Goal: Task Accomplishment & Management: Manage account settings

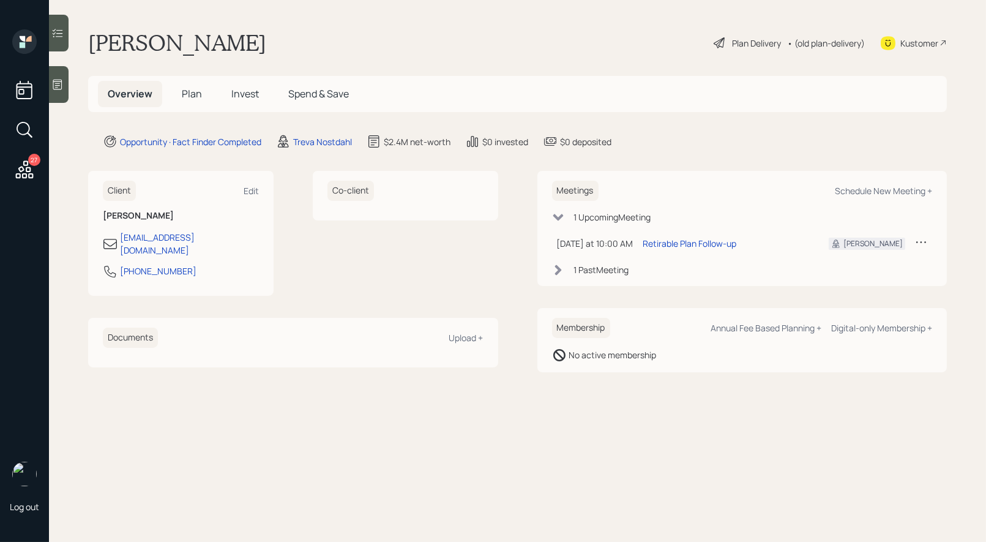
click at [720, 44] on icon at bounding box center [719, 42] width 15 height 15
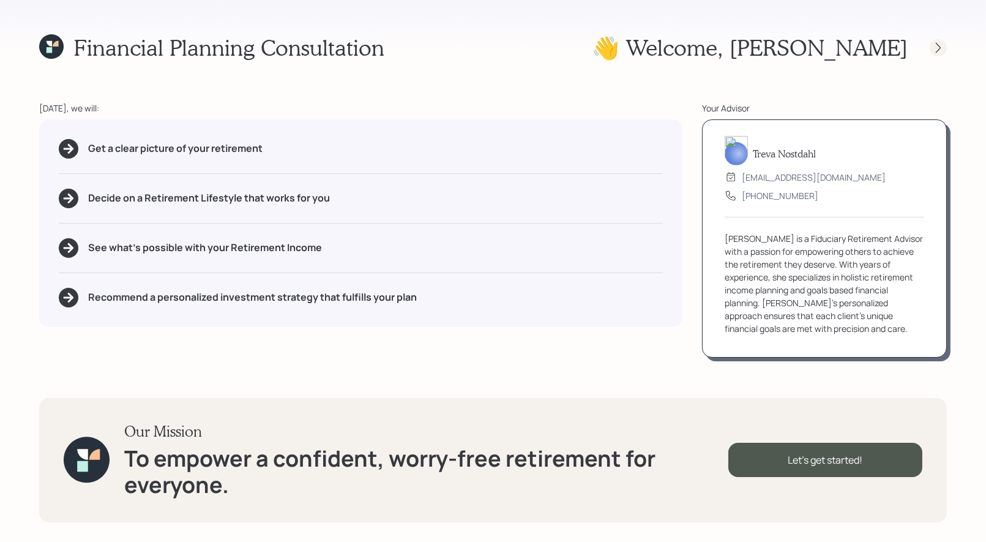
click at [939, 46] on icon at bounding box center [938, 47] width 5 height 10
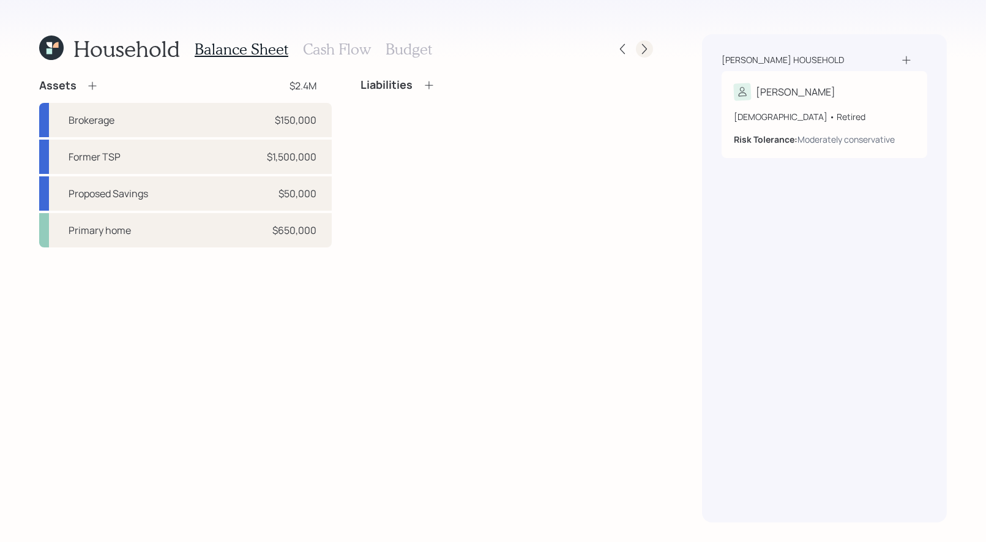
click at [642, 46] on icon at bounding box center [644, 49] width 12 height 12
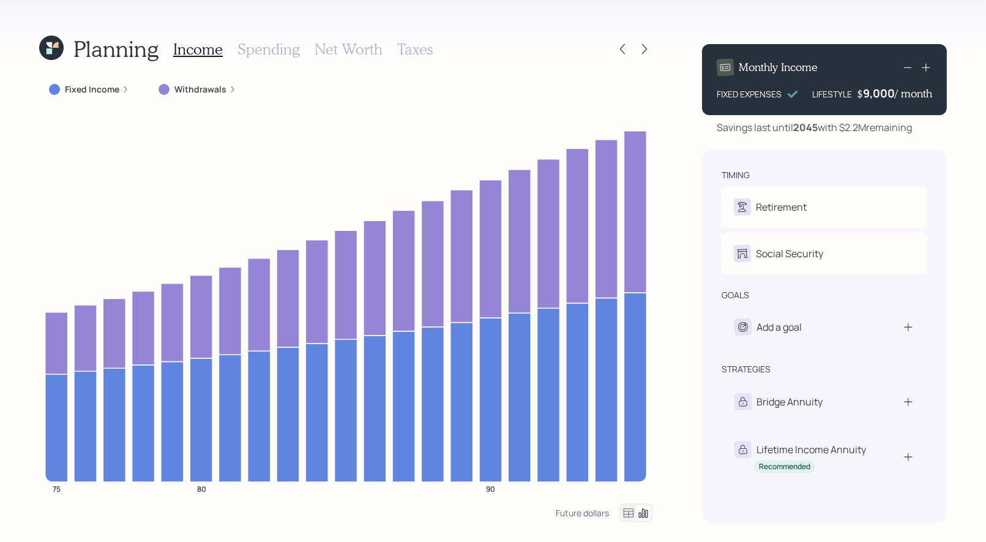
click at [181, 89] on label "Withdrawals" at bounding box center [200, 89] width 52 height 12
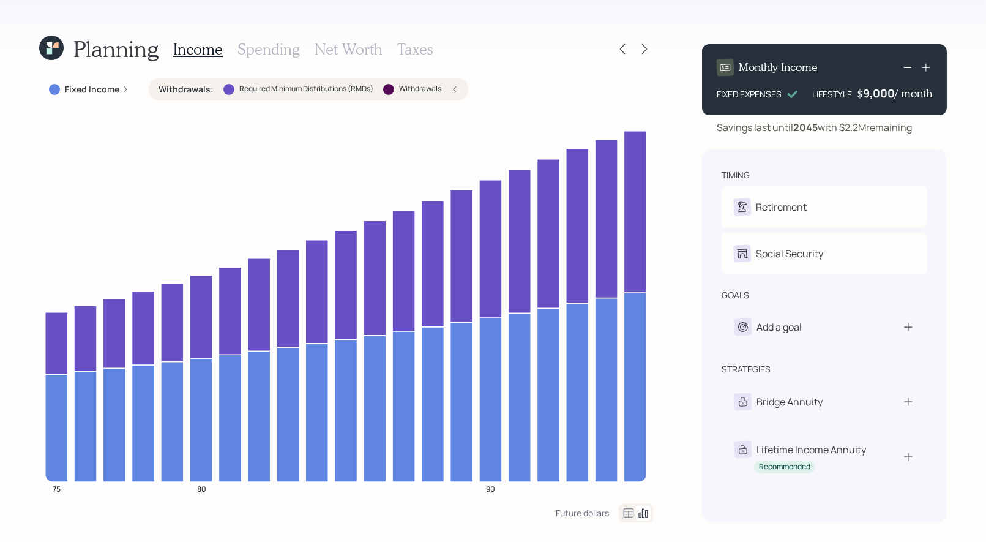
click at [181, 89] on label "Withdrawals :" at bounding box center [185, 89] width 55 height 12
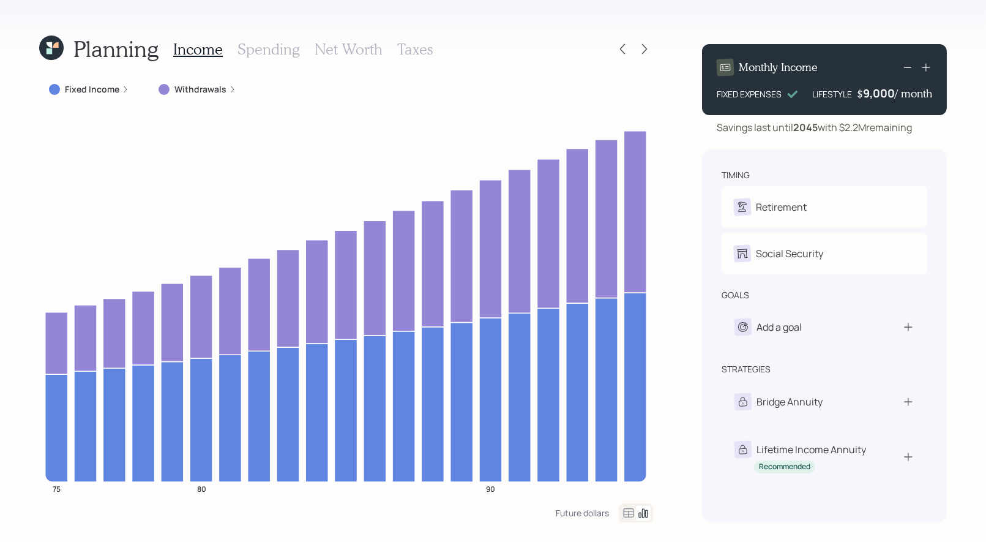
click at [50, 45] on icon at bounding box center [50, 45] width 6 height 6
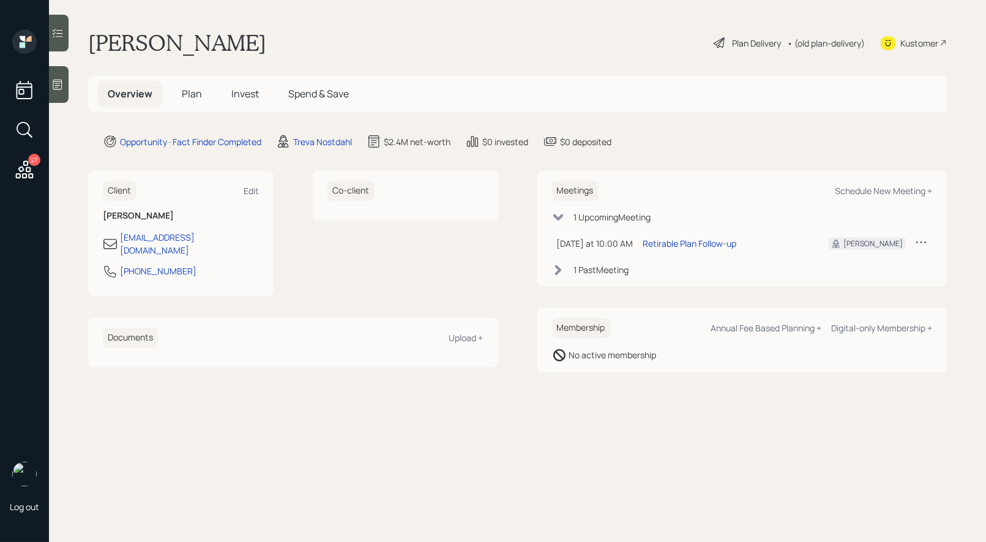
click at [922, 239] on icon at bounding box center [921, 242] width 12 height 12
click at [867, 266] on div "Reschedule" at bounding box center [883, 265] width 88 height 12
